Goal: Task Accomplishment & Management: Manage account settings

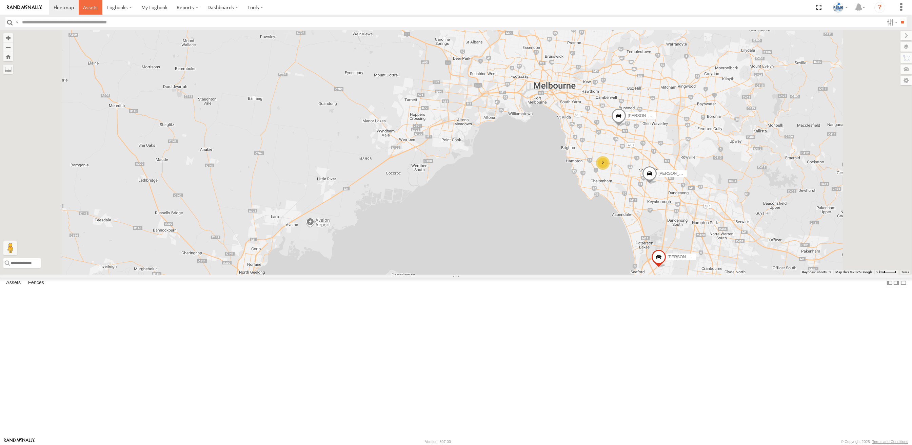
click at [91, 5] on span at bounding box center [90, 7] width 15 height 6
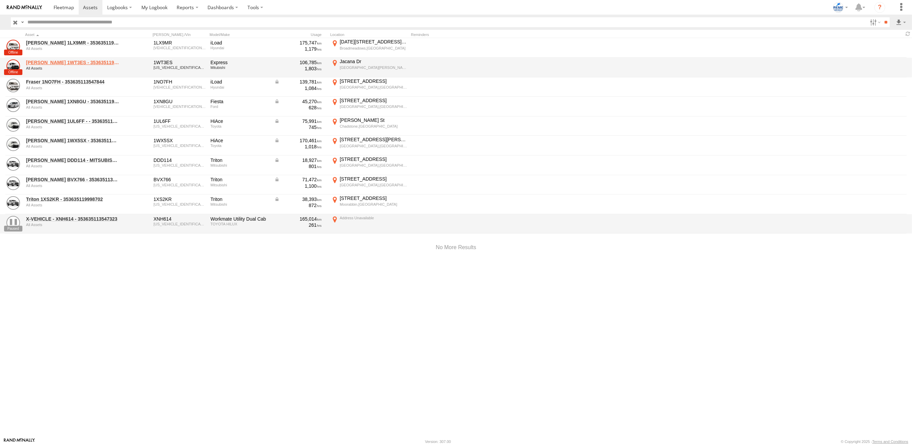
click at [45, 60] on link "[PERSON_NAME] 1WT3ES - 353635119770242" at bounding box center [72, 62] width 93 height 6
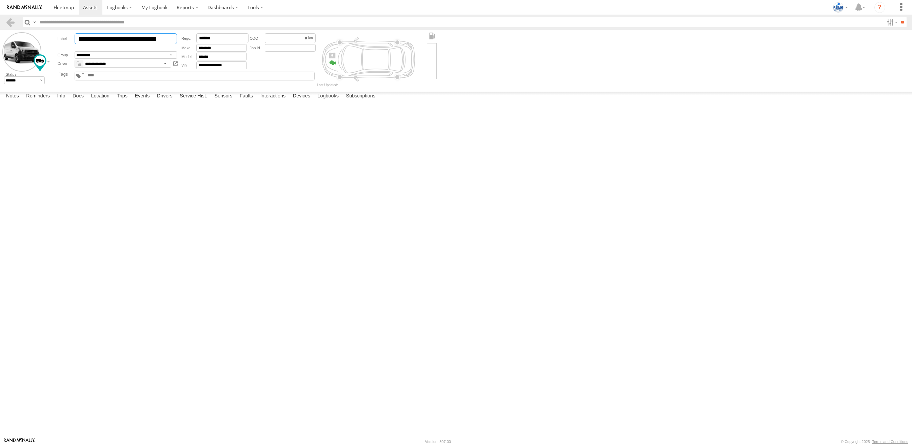
click at [116, 41] on input "**********" at bounding box center [126, 38] width 102 height 11
